Goal: Find specific page/section: Find specific page/section

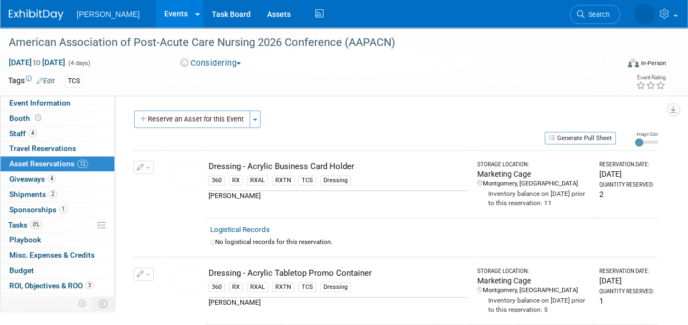
click at [597, 14] on span "Search" at bounding box center [597, 14] width 25 height 8
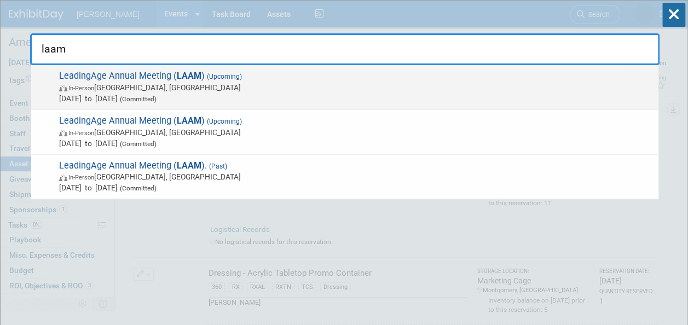
type input "laam"
click at [150, 87] on span "In-Person Boston, MA" at bounding box center [356, 87] width 594 height 11
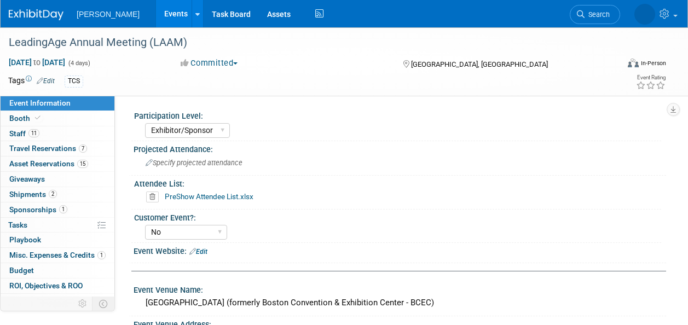
select select "Exhibitor/Sponsor"
select select "No"
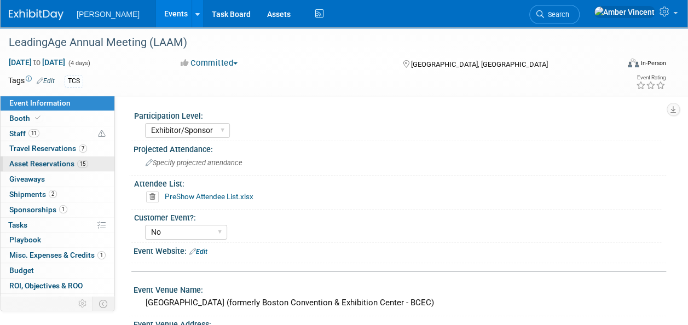
click at [50, 163] on span "Asset Reservations 15" at bounding box center [48, 163] width 79 height 9
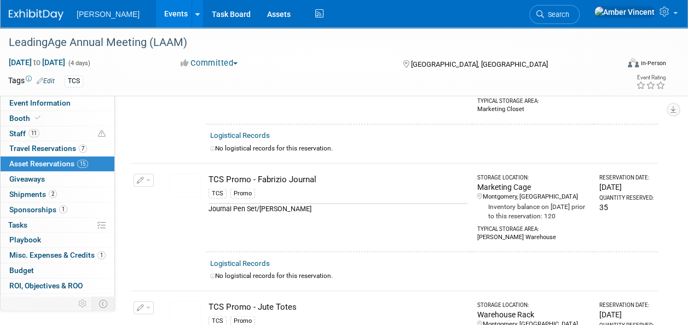
scroll to position [673, 0]
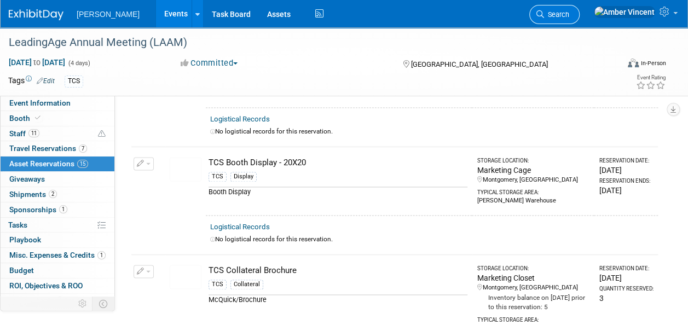
click at [570, 12] on span "Search" at bounding box center [556, 14] width 25 height 8
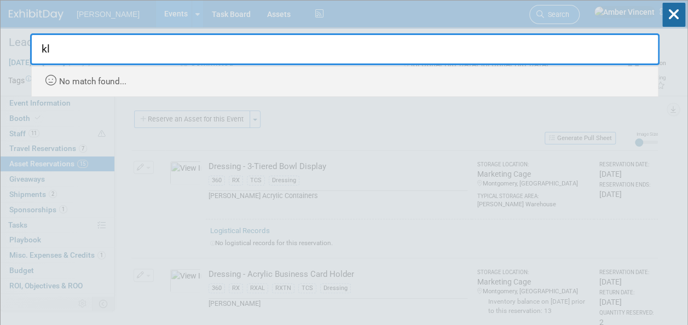
type input "k"
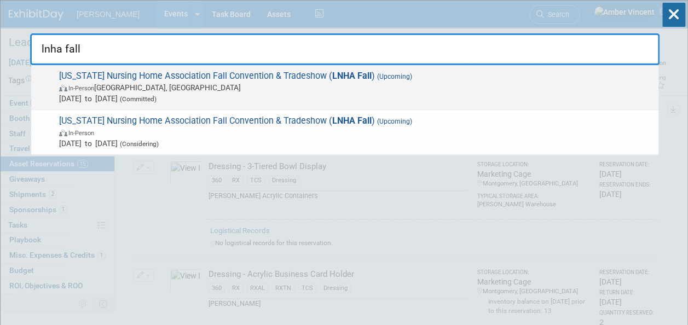
type input "lnha fall"
click at [174, 89] on span "In-Person New Orleans, LA" at bounding box center [356, 87] width 594 height 11
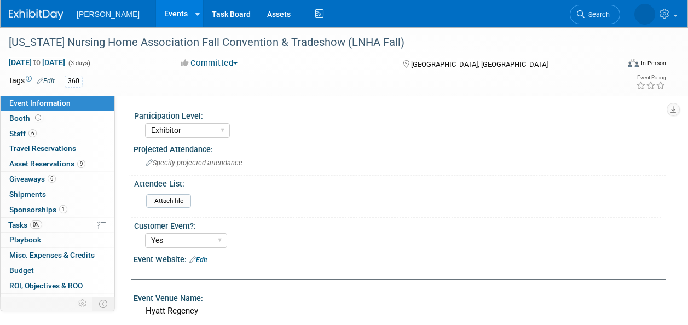
select select "Exhibitor"
select select "Yes"
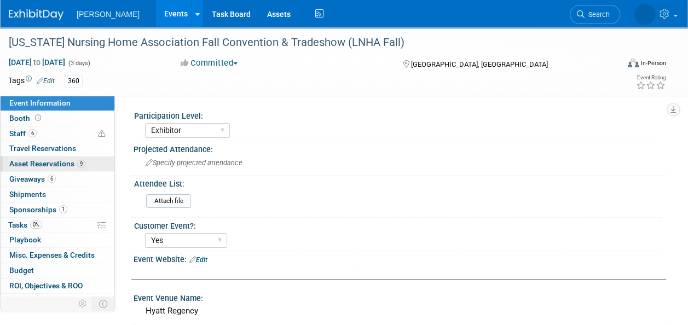
click at [56, 163] on span "Asset Reservations 9" at bounding box center [47, 163] width 76 height 9
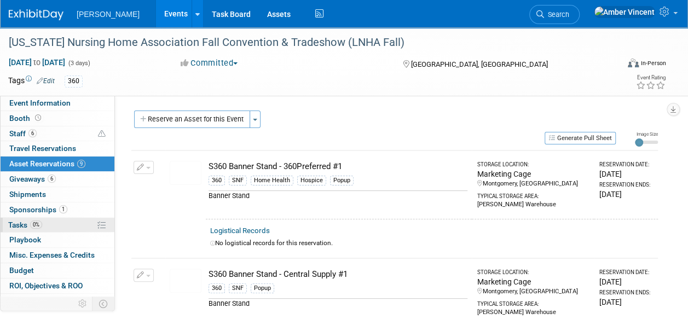
click at [38, 218] on link "0% Tasks 0%" at bounding box center [58, 225] width 114 height 15
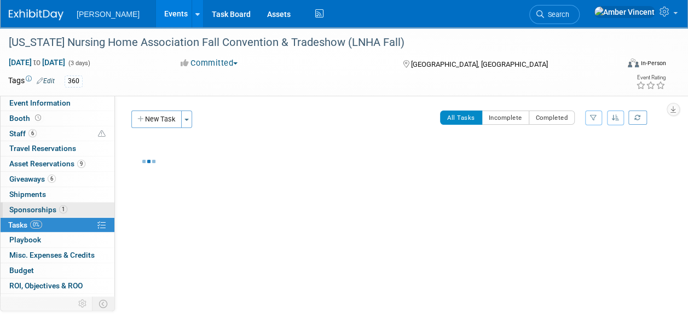
click at [39, 212] on span "Sponsorships 1" at bounding box center [38, 209] width 58 height 9
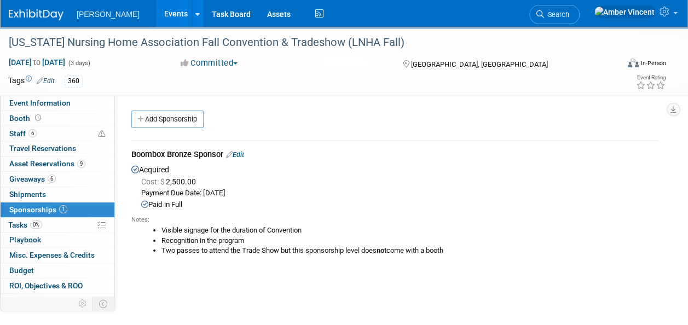
scroll to position [19, 0]
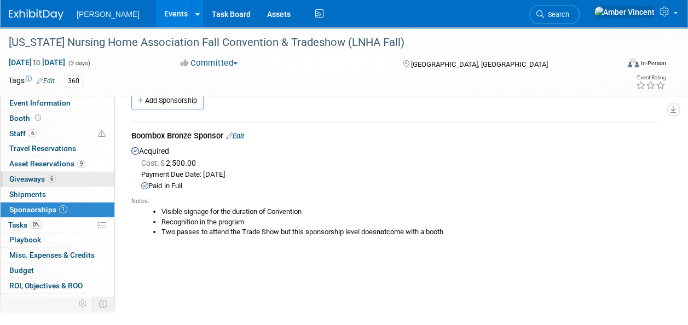
click at [38, 180] on span "Giveaways 6" at bounding box center [32, 179] width 47 height 9
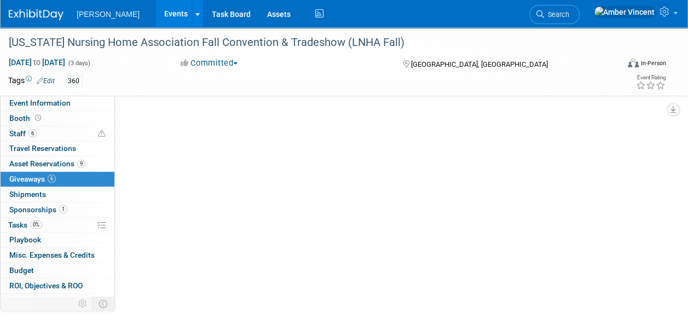
scroll to position [0, 0]
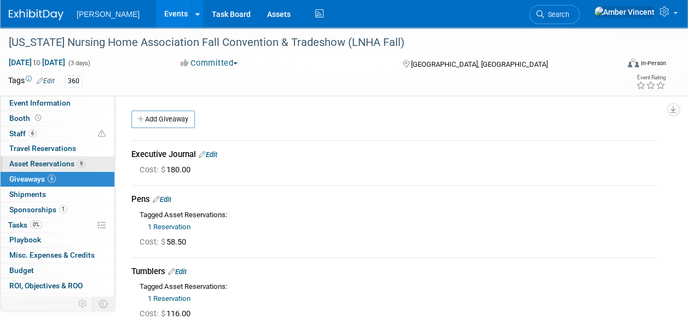
click at [42, 165] on span "Asset Reservations 9" at bounding box center [47, 163] width 76 height 9
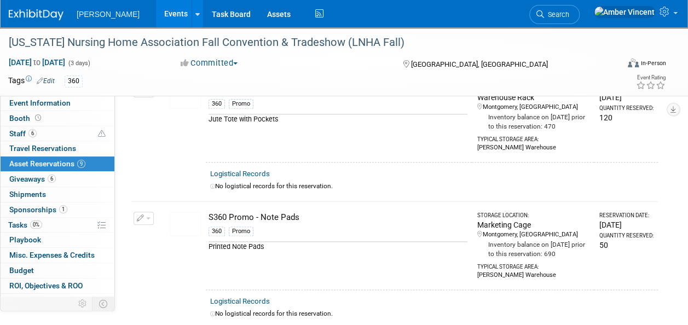
scroll to position [493, 0]
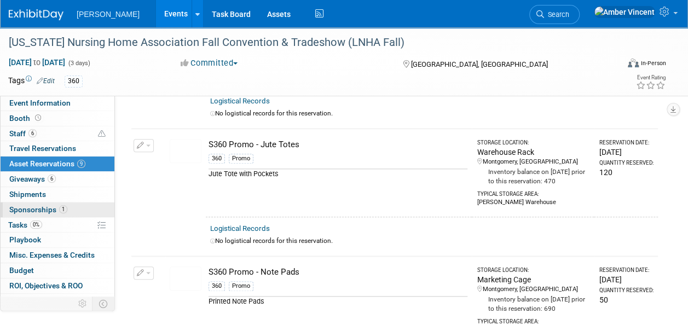
click at [59, 209] on span "1" at bounding box center [63, 209] width 8 height 8
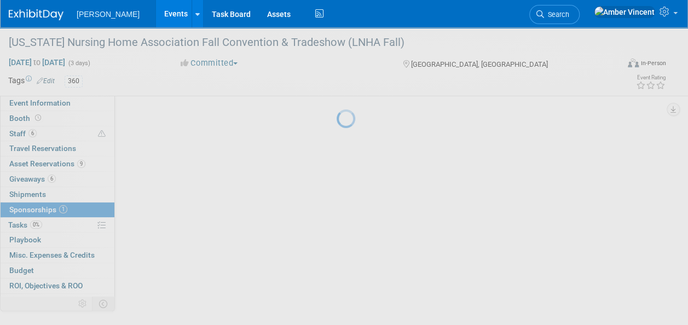
scroll to position [0, 0]
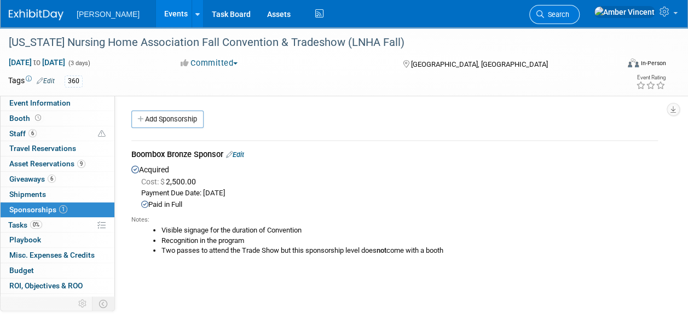
click at [570, 17] on span "Search" at bounding box center [556, 14] width 25 height 8
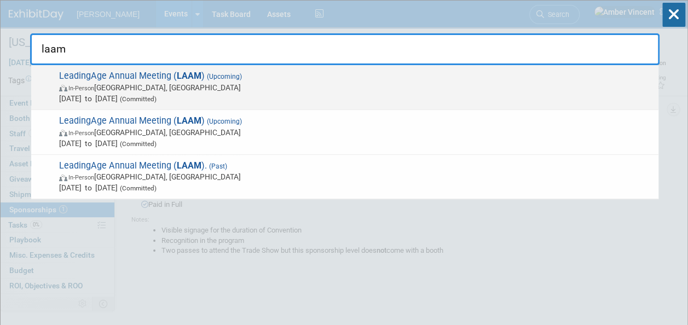
type input "laam"
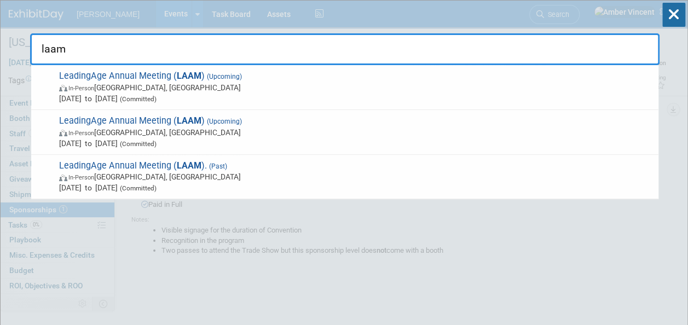
click at [170, 84] on span "In-Person Boston, MA" at bounding box center [356, 87] width 594 height 11
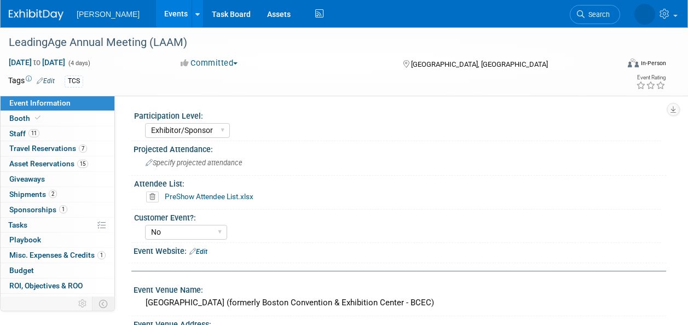
select select "Exhibitor/Sponsor"
select select "No"
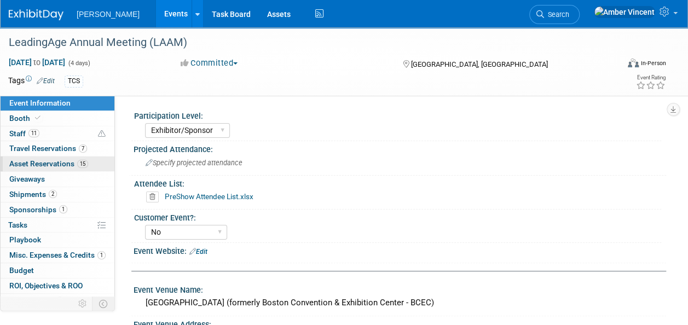
click at [49, 164] on span "Asset Reservations 15" at bounding box center [48, 163] width 79 height 9
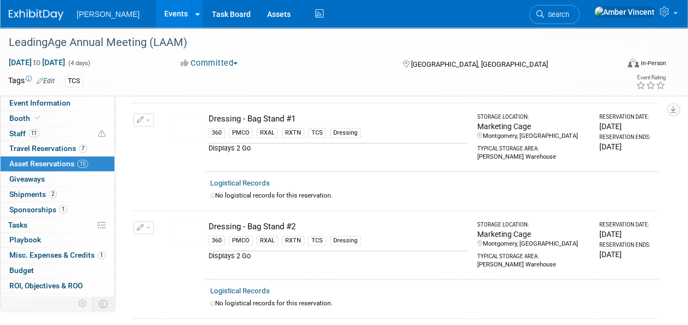
scroll to position [493, 0]
